Goal: Task Accomplishment & Management: Complete application form

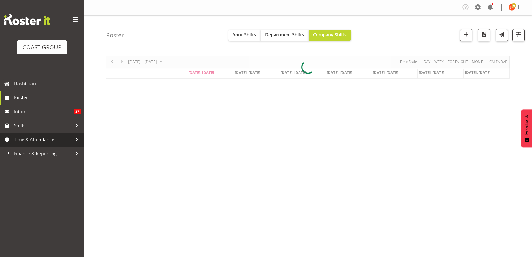
click at [44, 142] on span "Time & Attendance" at bounding box center [43, 139] width 59 height 8
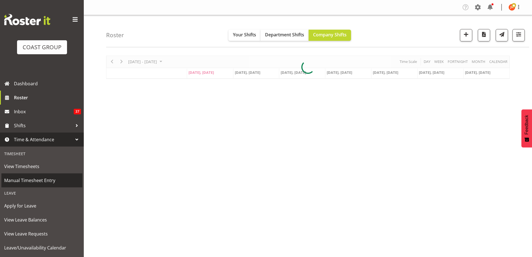
click at [46, 181] on span "Manual Timesheet Entry" at bounding box center [41, 180] width 75 height 8
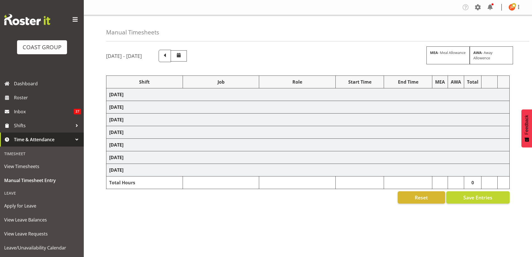
select select "39823"
select select "69"
select select "24997"
select select "8309"
select select "39823"
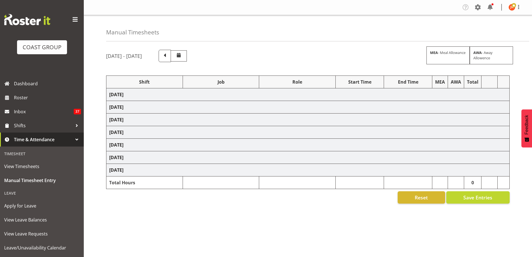
select select "69"
select select "39823"
select select "69"
select select "63251"
select select "8309"
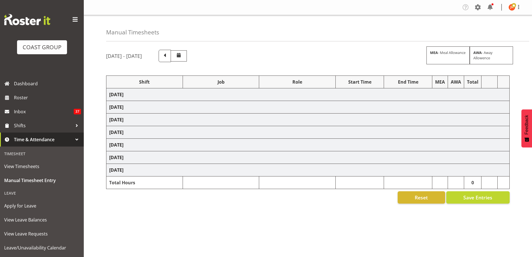
select select "40079"
select select "8309"
select select "40079"
select select "9196"
select select "40079"
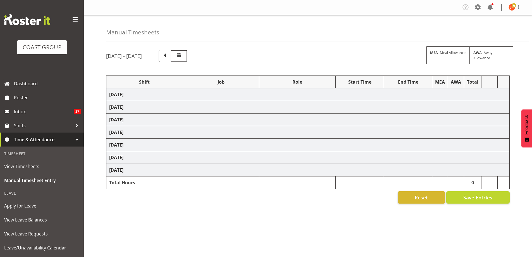
select select "9196"
select select "63941"
select select "8309"
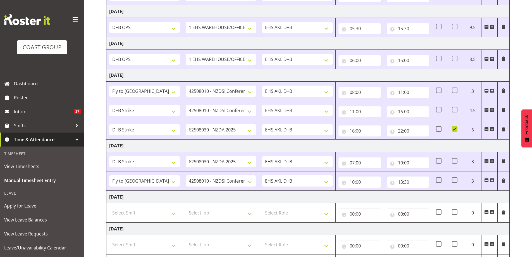
scroll to position [140, 0]
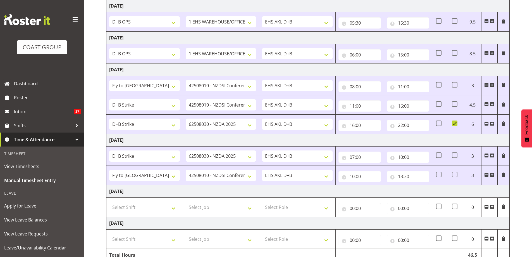
click at [492, 176] on span at bounding box center [492, 174] width 4 height 4
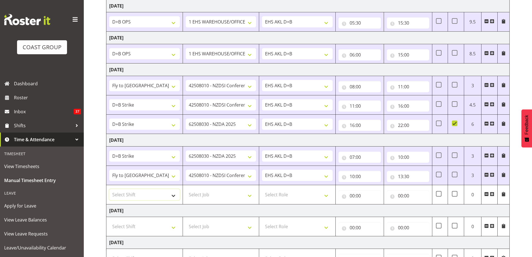
click at [173, 197] on select "Select Shift # Fieldays--[GEOGRAPHIC_DATA]. # Install Hutchwilco Boat Show at […" at bounding box center [144, 194] width 71 height 11
select select "39823"
click at [109, 189] on select "Select Shift # Fieldays--[GEOGRAPHIC_DATA]. # Install Hutchwilco Boat Show at […" at bounding box center [144, 194] width 71 height 11
click at [250, 197] on select "Select Job 1 Carlton Events 1 [PERSON_NAME][GEOGRAPHIC_DATA] 1 [PERSON_NAME][GE…" at bounding box center [221, 194] width 71 height 11
select select "69"
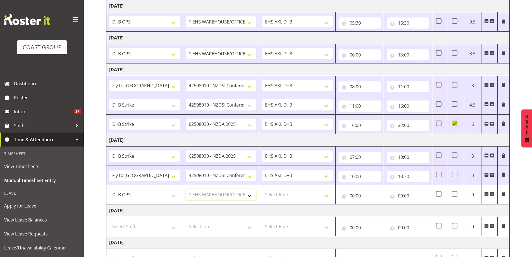
click at [186, 189] on select "Select Job 1 Carlton Events 1 [PERSON_NAME][GEOGRAPHIC_DATA] 1 [PERSON_NAME][GE…" at bounding box center [221, 194] width 71 height 11
click at [292, 195] on select "Select Role EHS AKL D+B" at bounding box center [297, 194] width 71 height 11
select select "194"
click at [262, 189] on select "Select Role EHS AKL D+B" at bounding box center [297, 194] width 71 height 11
click at [352, 196] on input "00:00" at bounding box center [360, 195] width 42 height 11
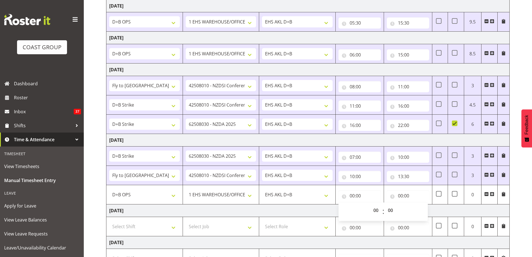
click at [320, 210] on td "[DATE]" at bounding box center [308, 210] width 404 height 13
click at [406, 176] on input "13:30" at bounding box center [408, 176] width 42 height 11
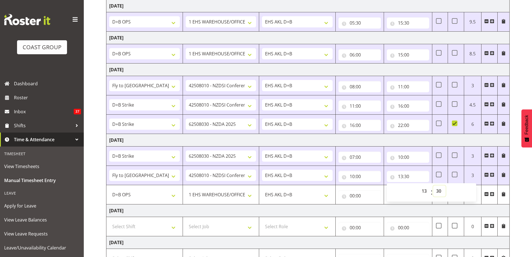
click at [439, 191] on select "00 01 02 03 04 05 06 07 08 09 10 11 12 13 14 15 16 17 18 19 20 21 22 23 24 25 2…" at bounding box center [439, 190] width 13 height 11
click at [400, 177] on input "13:30" at bounding box center [408, 176] width 42 height 11
click at [400, 176] on input "13:30" at bounding box center [408, 176] width 42 height 11
click at [424, 190] on select "00 01 02 03 04 05 06 07 08 09 10 11 12 13 14 15 16 17 18 19 20 21 22 23" at bounding box center [425, 190] width 13 height 11
select select "12"
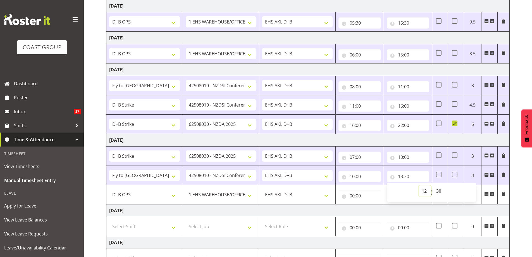
click at [419, 185] on select "00 01 02 03 04 05 06 07 08 09 10 11 12 13 14 15 16 17 18 19 20 21 22 23" at bounding box center [425, 190] width 13 height 11
type input "12:30"
click at [353, 196] on input "00:00" at bounding box center [360, 195] width 42 height 11
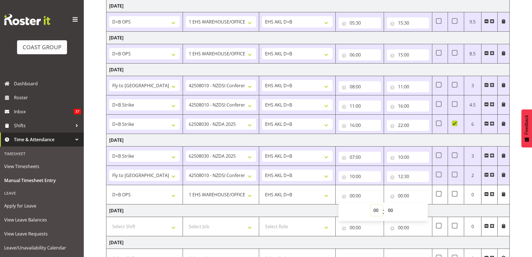
click at [376, 210] on select "00 01 02 03 04 05 06 07 08 09 10 11 12 13 14 15 16 17 18 19 20 21 22 23" at bounding box center [377, 210] width 13 height 11
select select "16"
click at [371, 205] on select "00 01 02 03 04 05 06 07 08 09 10 11 12 13 14 15 16 17 18 19 20 21 22 23" at bounding box center [377, 210] width 13 height 11
type input "16:00"
click at [401, 197] on input "00:00" at bounding box center [408, 195] width 42 height 11
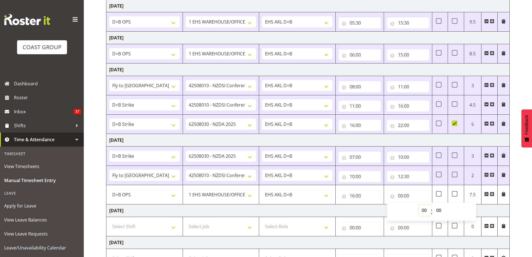
click at [423, 209] on select "00 01 02 03 04 05 06 07 08 09 10 11 12 13 14 15 16 17 18 19 20 21 22 23" at bounding box center [425, 210] width 13 height 11
select select "20"
click at [419, 205] on select "00 01 02 03 04 05 06 07 08 09 10 11 12 13 14 15 16 17 18 19 20 21 22 23" at bounding box center [425, 210] width 13 height 11
type input "20:00"
click at [482, 211] on td "[DATE]" at bounding box center [308, 210] width 404 height 13
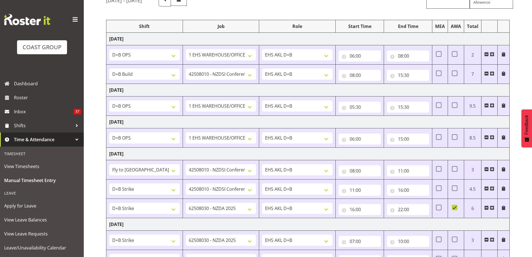
scroll to position [47, 0]
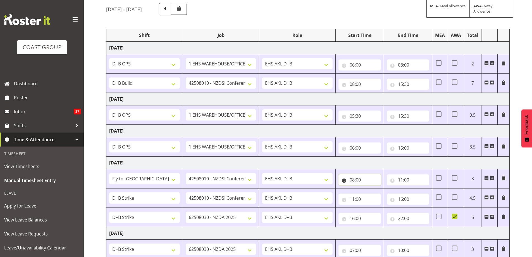
click at [353, 182] on input "08:00" at bounding box center [360, 179] width 42 height 11
click at [378, 196] on select "00 01 02 03 04 05 06 07 08 09 10 11 12 13 14 15 16 17 18 19 20 21 22 23" at bounding box center [377, 194] width 13 height 11
select select "7"
click at [371, 189] on select "00 01 02 03 04 05 06 07 08 09 10 11 12 13 14 15 16 17 18 19 20 21 22 23" at bounding box center [377, 194] width 13 height 11
type input "07:00"
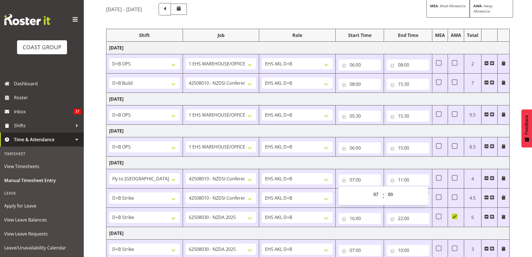
click at [419, 160] on td "[DATE]" at bounding box center [308, 162] width 404 height 13
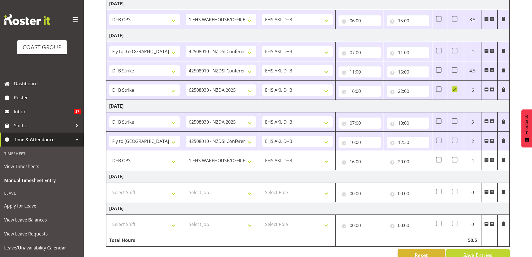
scroll to position [186, 0]
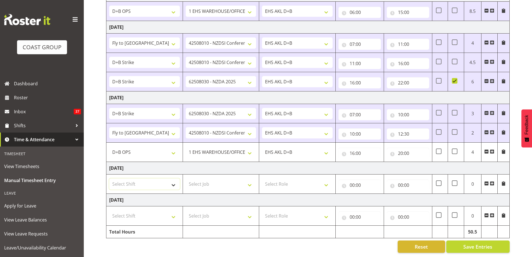
click at [154, 180] on select "Select Shift # Fieldays--[GEOGRAPHIC_DATA]. # Install Hutchwilco Boat Show at […" at bounding box center [144, 183] width 71 height 11
select select "39823"
click at [109, 178] on select "Select Shift # Fieldays--[GEOGRAPHIC_DATA]. # Install Hutchwilco Boat Show at […" at bounding box center [144, 183] width 71 height 11
click at [247, 180] on select "Select Job 1 Carlton Events 1 [PERSON_NAME][GEOGRAPHIC_DATA] 1 [PERSON_NAME][GE…" at bounding box center [221, 183] width 71 height 11
select select "69"
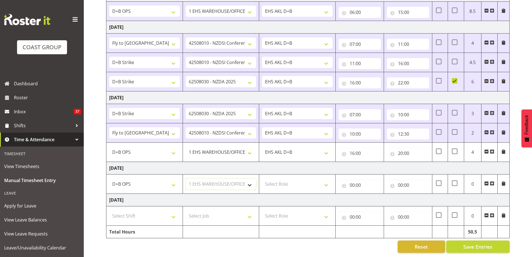
click at [186, 178] on select "Select Job 1 Carlton Events 1 [PERSON_NAME][GEOGRAPHIC_DATA] 1 [PERSON_NAME][GE…" at bounding box center [221, 183] width 71 height 11
click at [290, 181] on select "Select Role EHS AKL D+B" at bounding box center [297, 183] width 71 height 11
select select "194"
click at [262, 178] on select "Select Role EHS AKL D+B" at bounding box center [297, 183] width 71 height 11
click at [352, 182] on input "00:00" at bounding box center [360, 184] width 42 height 11
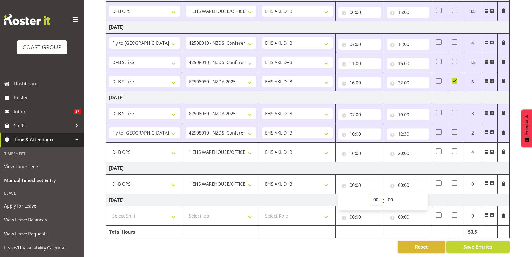
click at [376, 198] on select "00 01 02 03 04 05 06 07 08 09 10 11 12 13 14 15 16 17 18 19 20 21 22 23" at bounding box center [377, 199] width 13 height 11
select select "6"
click at [371, 194] on select "00 01 02 03 04 05 06 07 08 09 10 11 12 13 14 15 16 17 18 19 20 21 22 23" at bounding box center [377, 199] width 13 height 11
type input "06:00"
click at [402, 182] on input "00:00" at bounding box center [408, 184] width 42 height 11
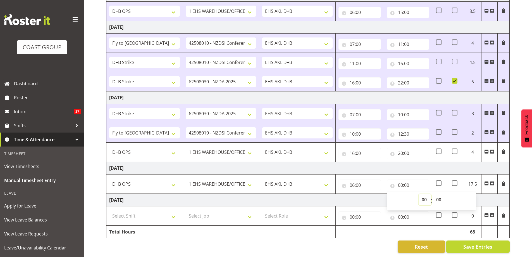
click at [423, 197] on select "00 01 02 03 04 05 06 07 08 09 10 11 12 13 14 15 16 17 18 19 20 21 22 23" at bounding box center [425, 199] width 13 height 11
select select "15"
click at [419, 194] on select "00 01 02 03 04 05 06 07 08 09 10 11 12 13 14 15 16 17 18 19 20 21 22 23" at bounding box center [425, 199] width 13 height 11
type input "15:00"
click at [487, 198] on td "[DATE]" at bounding box center [308, 200] width 404 height 13
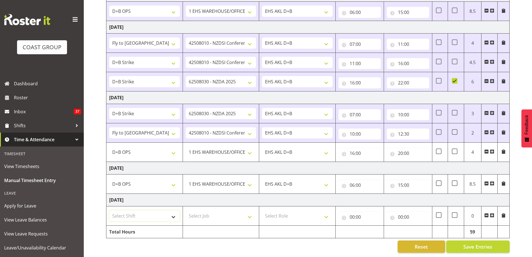
click at [175, 215] on select "Select Shift # Fieldays--[GEOGRAPHIC_DATA]. # Install Hutchwilco Boat Show at […" at bounding box center [144, 215] width 71 height 11
select select "39823"
click at [109, 210] on select "Select Shift # Fieldays--[GEOGRAPHIC_DATA]. # Install Hutchwilco Boat Show at […" at bounding box center [144, 215] width 71 height 11
click at [247, 211] on select "Select Job 1 Carlton Events 1 [PERSON_NAME][GEOGRAPHIC_DATA] 1 [PERSON_NAME][GE…" at bounding box center [221, 215] width 71 height 11
select select "69"
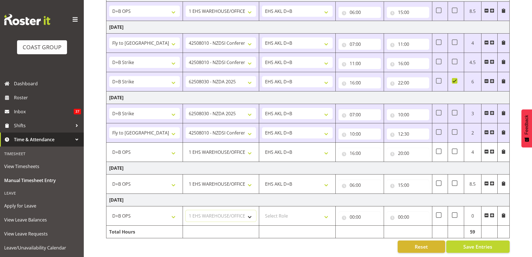
click at [186, 210] on select "Select Job 1 Carlton Events 1 [PERSON_NAME][GEOGRAPHIC_DATA] 1 [PERSON_NAME][GE…" at bounding box center [221, 215] width 71 height 11
click at [300, 215] on select "Select Role EHS AKL D+B" at bounding box center [297, 215] width 71 height 11
select select "194"
click at [262, 210] on select "Select Role EHS AKL D+B" at bounding box center [297, 215] width 71 height 11
click at [355, 211] on input "00:00" at bounding box center [360, 216] width 42 height 11
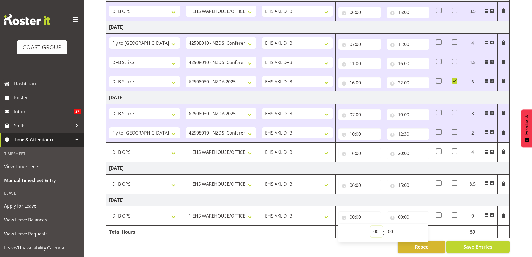
click at [374, 227] on select "00 01 02 03 04 05 06 07 08 09 10 11 12 13 14 15 16 17 18 19 20 21 22 23" at bounding box center [377, 231] width 13 height 11
select select "6"
click at [371, 226] on select "00 01 02 03 04 05 06 07 08 09 10 11 12 13 14 15 16 17 18 19 20 21 22 23" at bounding box center [377, 231] width 13 height 11
type input "06:00"
click at [401, 214] on input "00:00" at bounding box center [408, 216] width 42 height 11
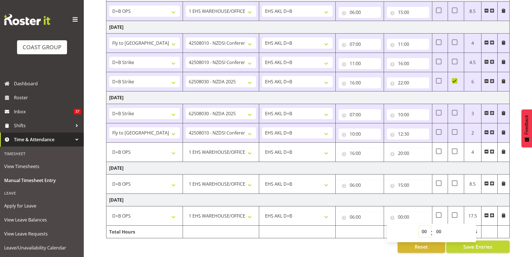
click at [423, 227] on select "00 01 02 03 04 05 06 07 08 09 10 11 12 13 14 15 16 17 18 19 20 21 22 23" at bounding box center [425, 231] width 13 height 11
select select "15"
click at [419, 226] on select "00 01 02 03 04 05 06 07 08 09 10 11 12 13 14 15 16 17 18 19 20 21 22 23" at bounding box center [425, 231] width 13 height 11
type input "15:00"
click at [352, 246] on div "Reset Save Entries" at bounding box center [308, 246] width 404 height 12
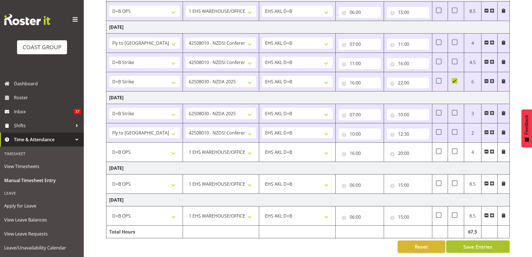
click at [464, 243] on span "Save Entries" at bounding box center [478, 246] width 29 height 7
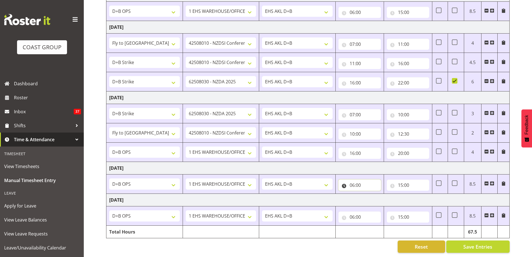
click at [353, 180] on input "06:00" at bounding box center [360, 184] width 42 height 11
click at [374, 196] on select "00 01 02 03 04 05 06 07 08 09 10 11 12 13 14 15 16 17 18 19 20 21 22 23" at bounding box center [377, 199] width 13 height 11
select select "5"
click at [371, 194] on select "00 01 02 03 04 05 06 07 08 09 10 11 12 13 14 15 16 17 18 19 20 21 22 23" at bounding box center [377, 199] width 13 height 11
type input "05:00"
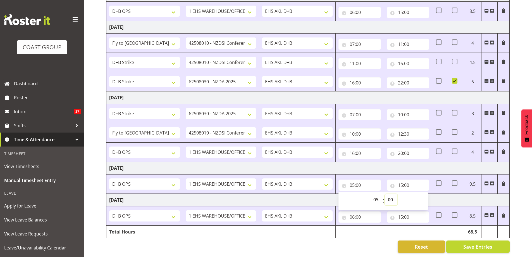
click at [389, 194] on select "00 01 02 03 04 05 06 07 08 09 10 11 12 13 14 15 16 17 18 19 20 21 22 23 24 25 2…" at bounding box center [391, 199] width 13 height 11
select select "30"
click at [385, 194] on select "00 01 02 03 04 05 06 07 08 09 10 11 12 13 14 15 16 17 18 19 20 21 22 23 24 25 2…" at bounding box center [391, 199] width 13 height 11
type input "05:30"
click at [475, 244] on span "Save Entries" at bounding box center [478, 246] width 29 height 7
